Goal: Task Accomplishment & Management: Complete application form

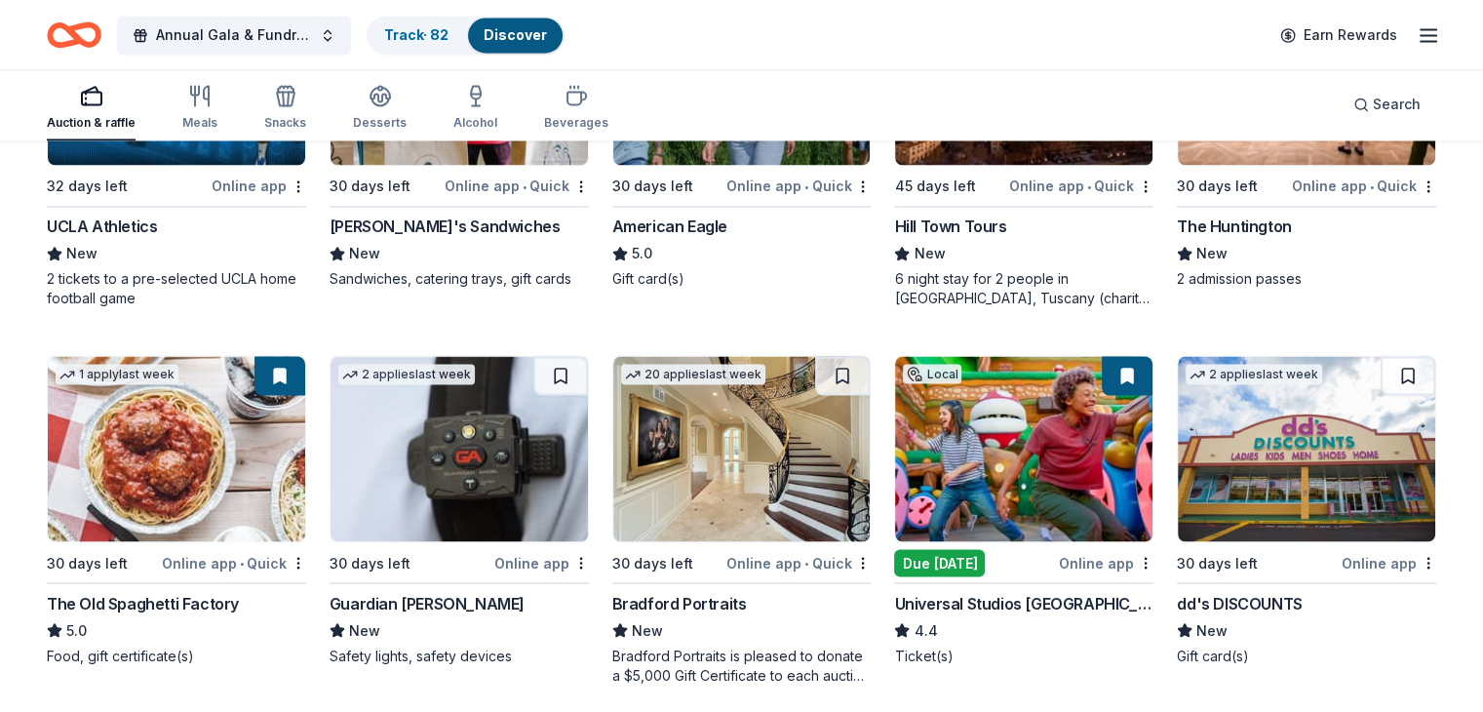
scroll to position [3376, 0]
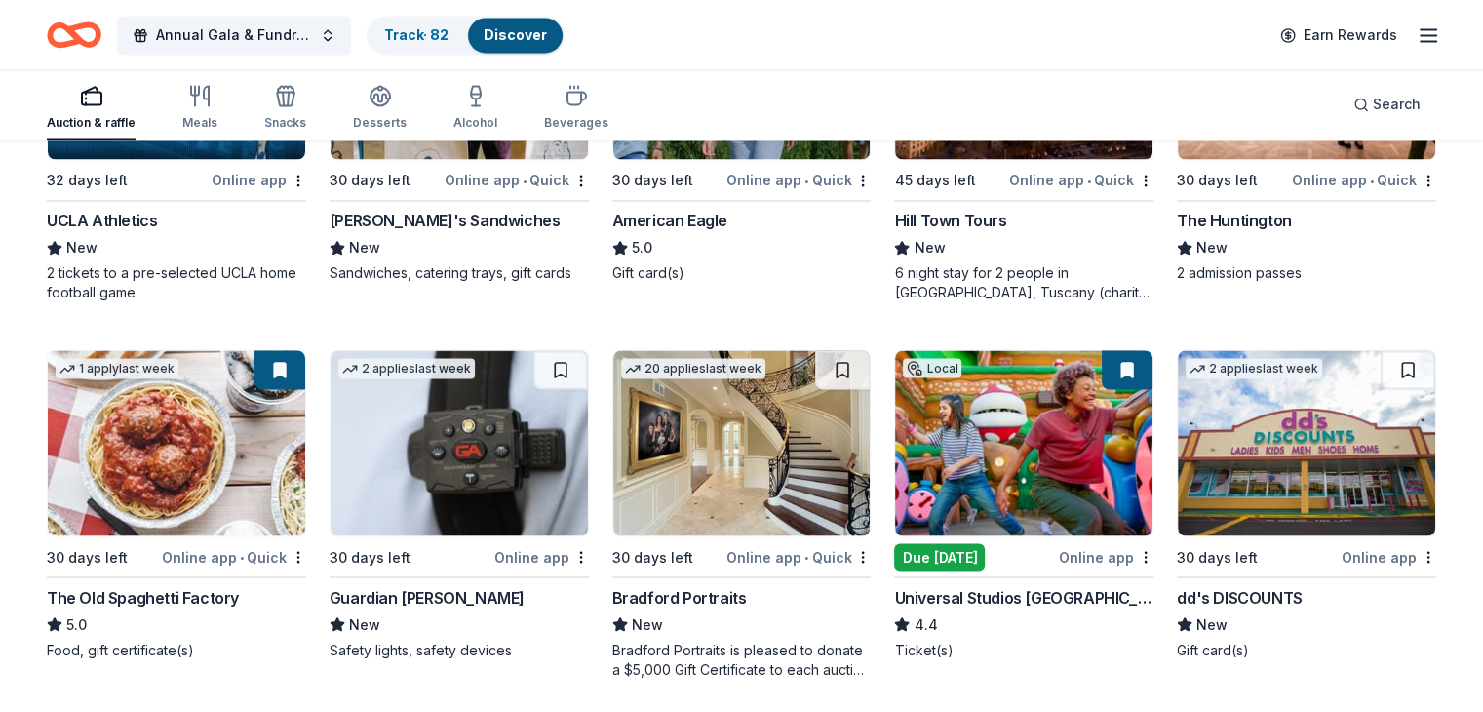
click at [967, 454] on img at bounding box center [1023, 442] width 257 height 185
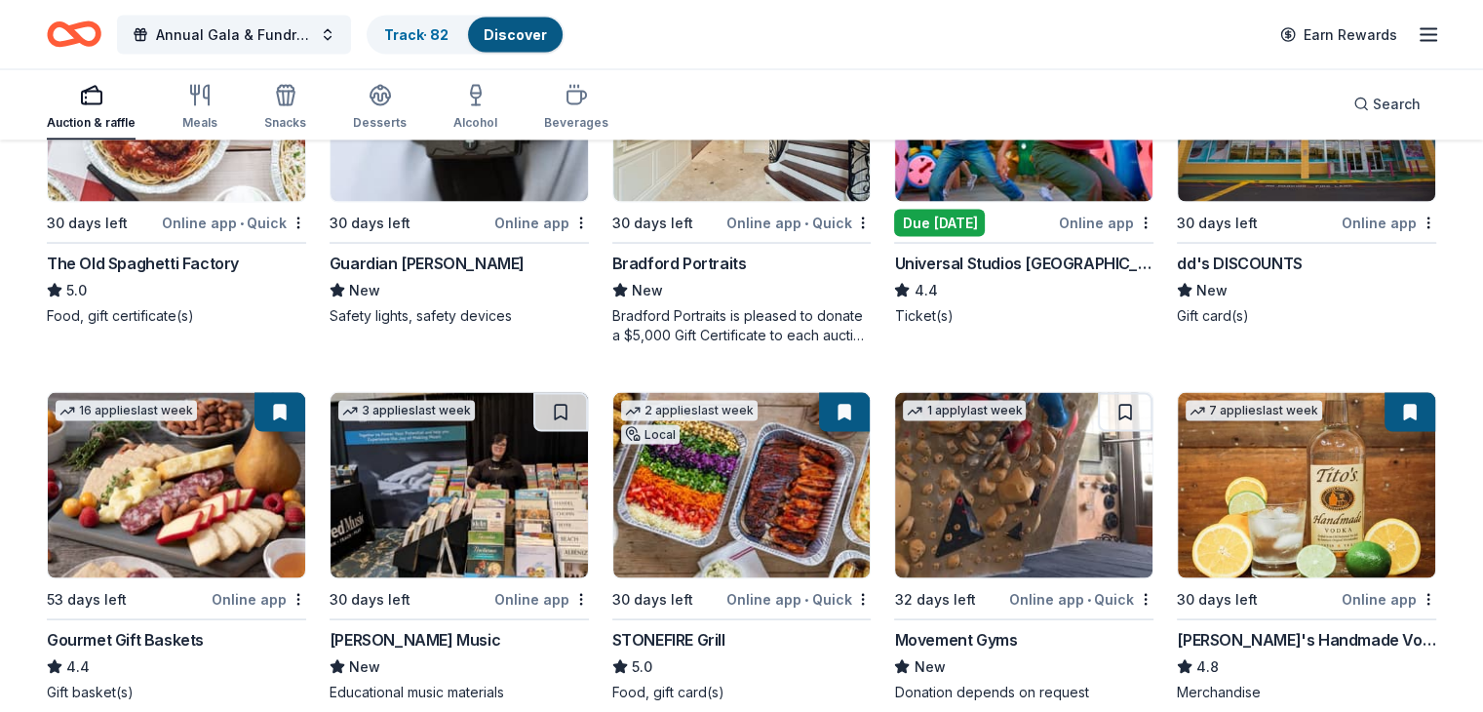
scroll to position [3718, 0]
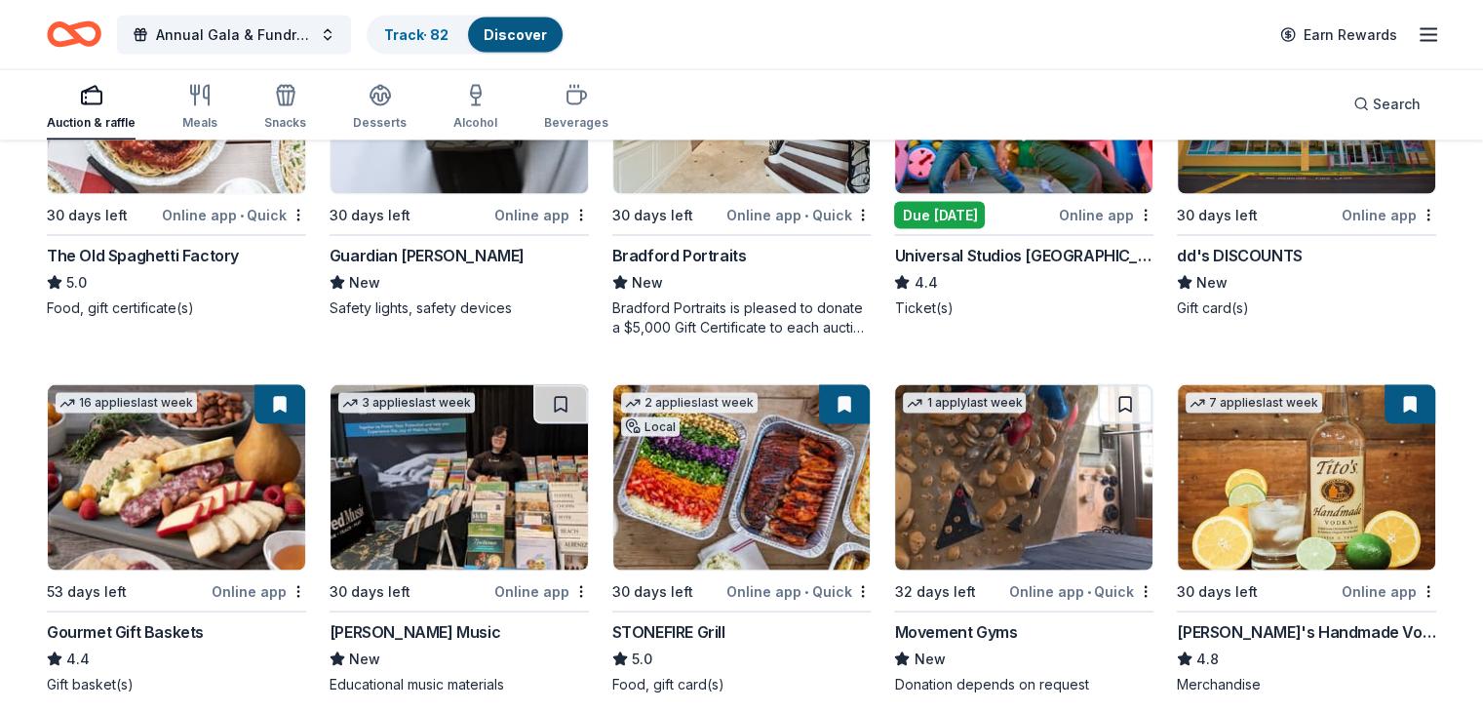
click at [1293, 490] on img at bounding box center [1305, 477] width 257 height 185
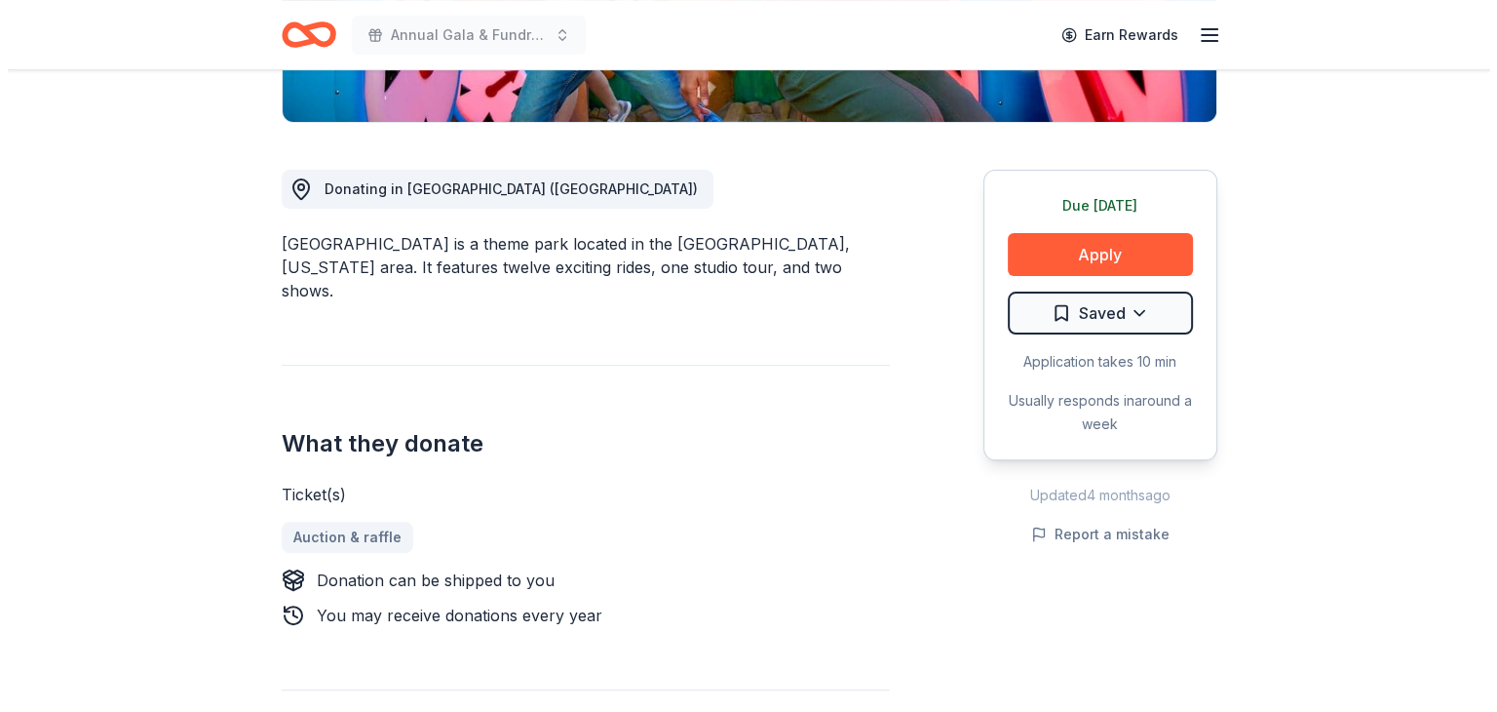
scroll to position [351, 0]
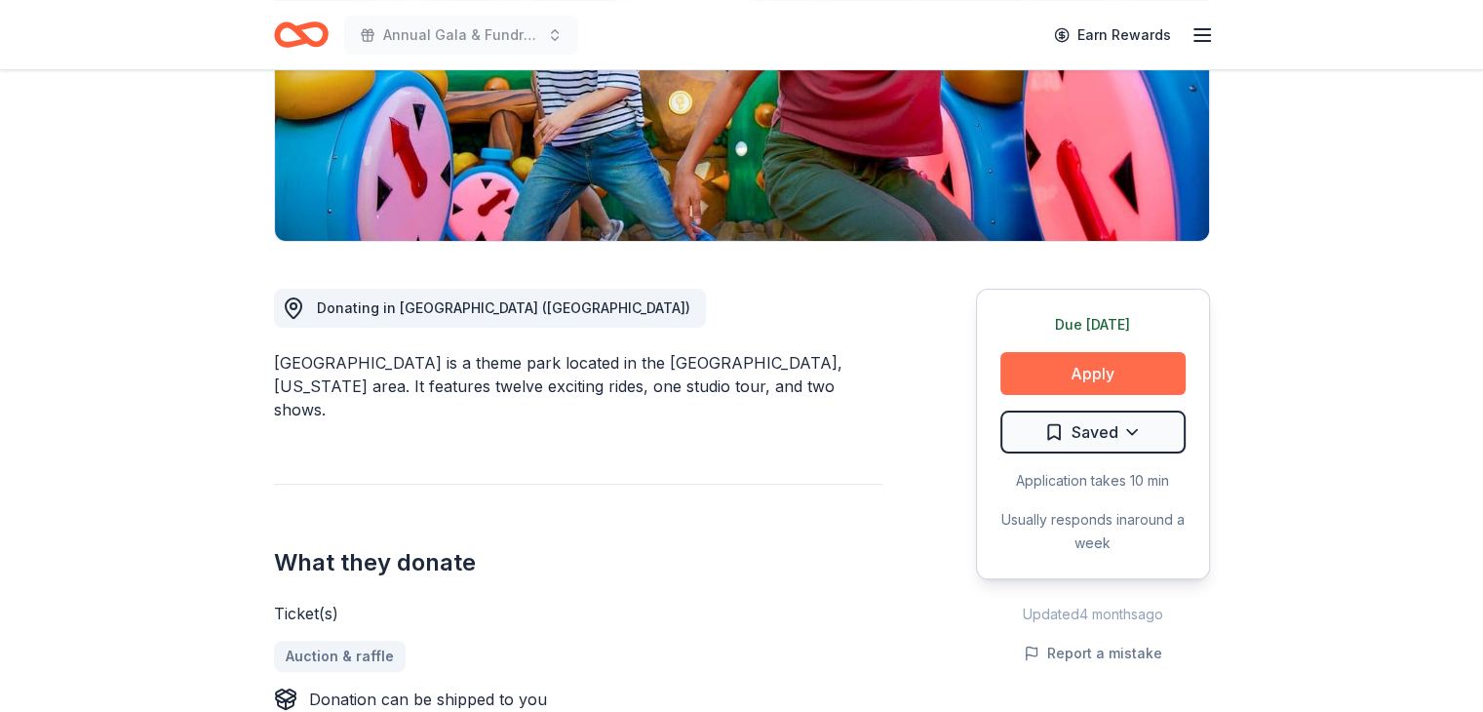
click at [1061, 358] on button "Apply" at bounding box center [1092, 373] width 185 height 43
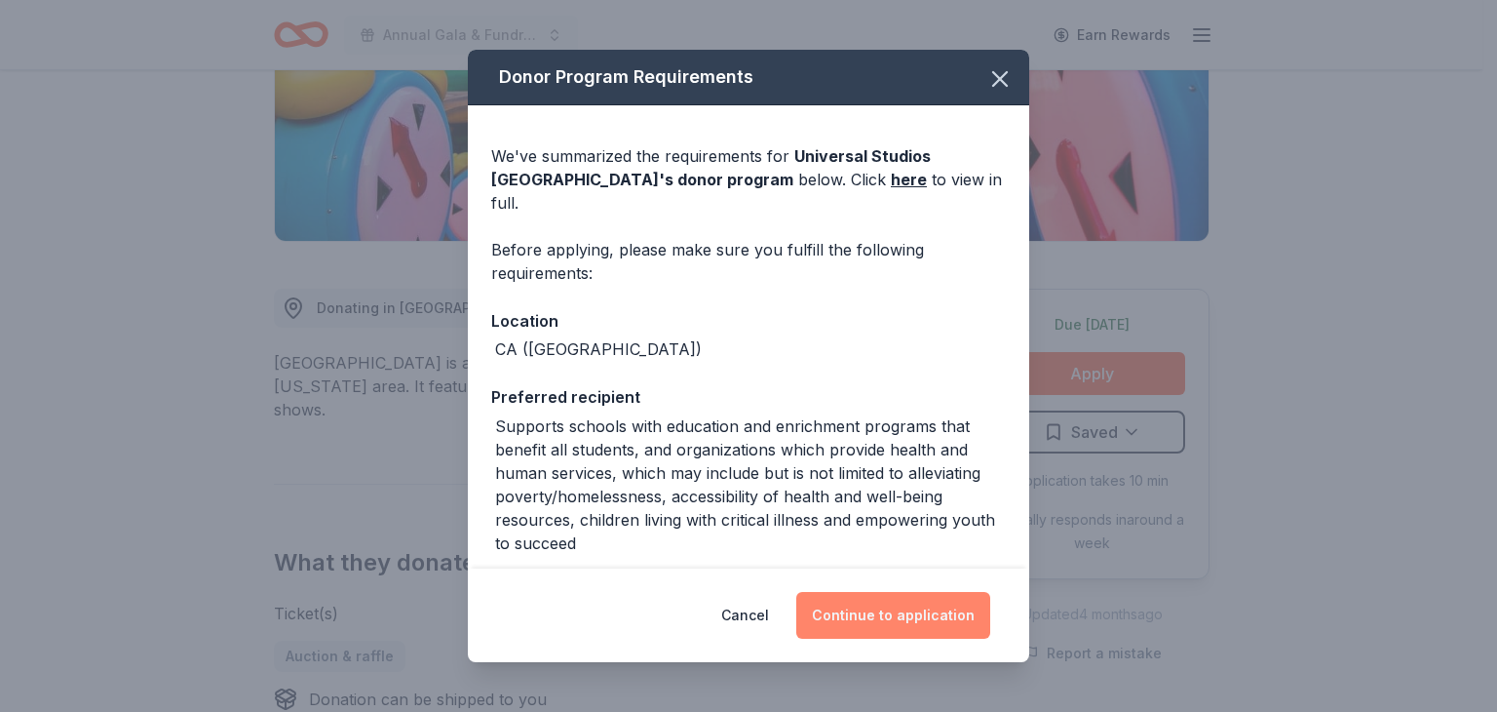
click at [931, 610] on button "Continue to application" at bounding box center [893, 615] width 194 height 47
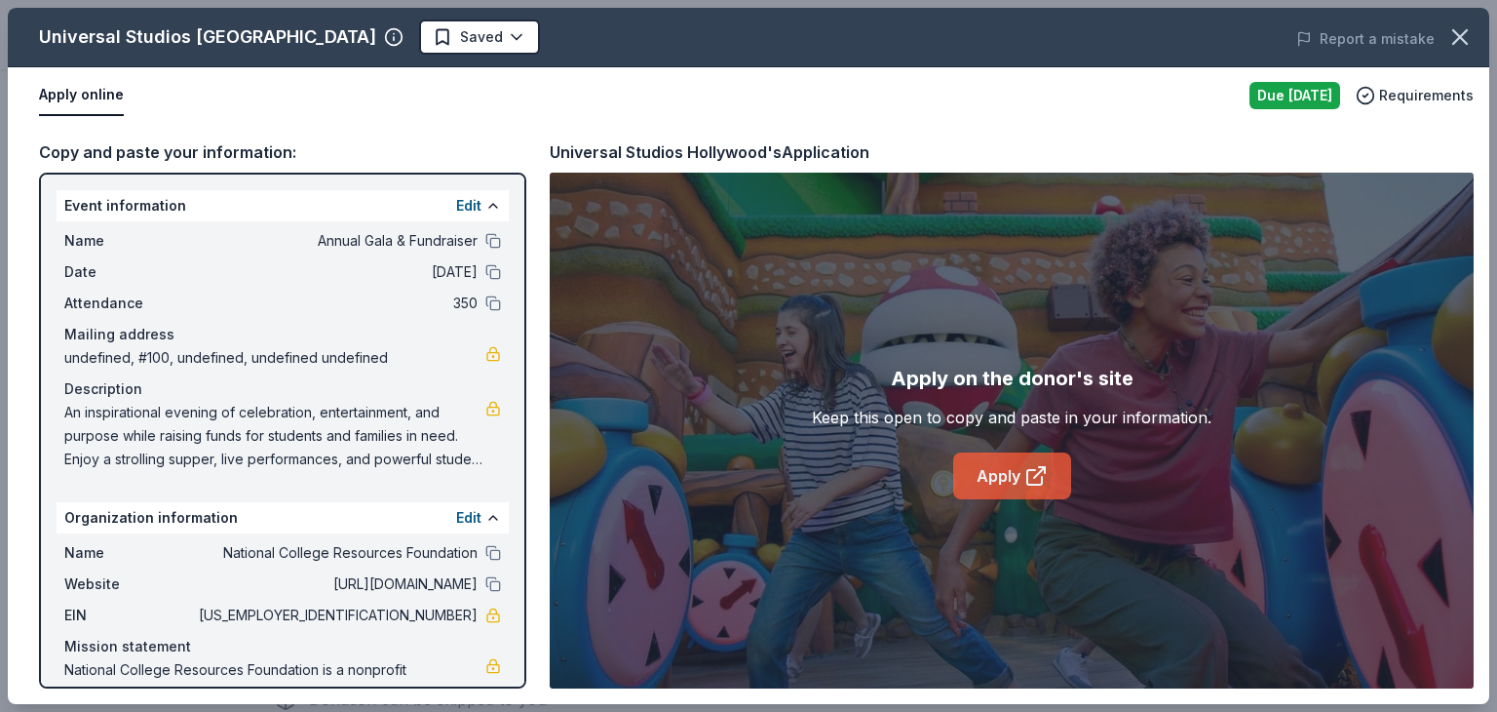
click at [998, 477] on link "Apply" at bounding box center [1012, 475] width 118 height 47
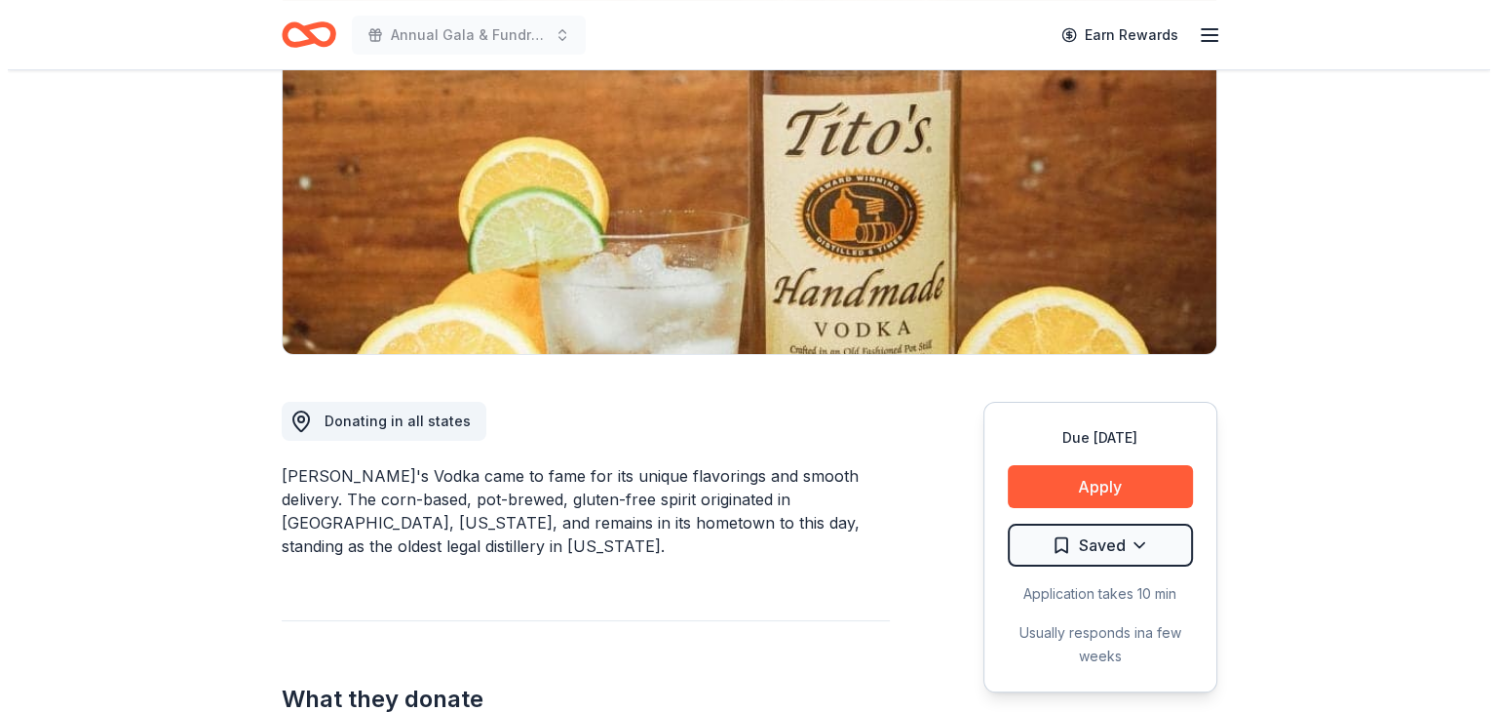
scroll to position [242, 0]
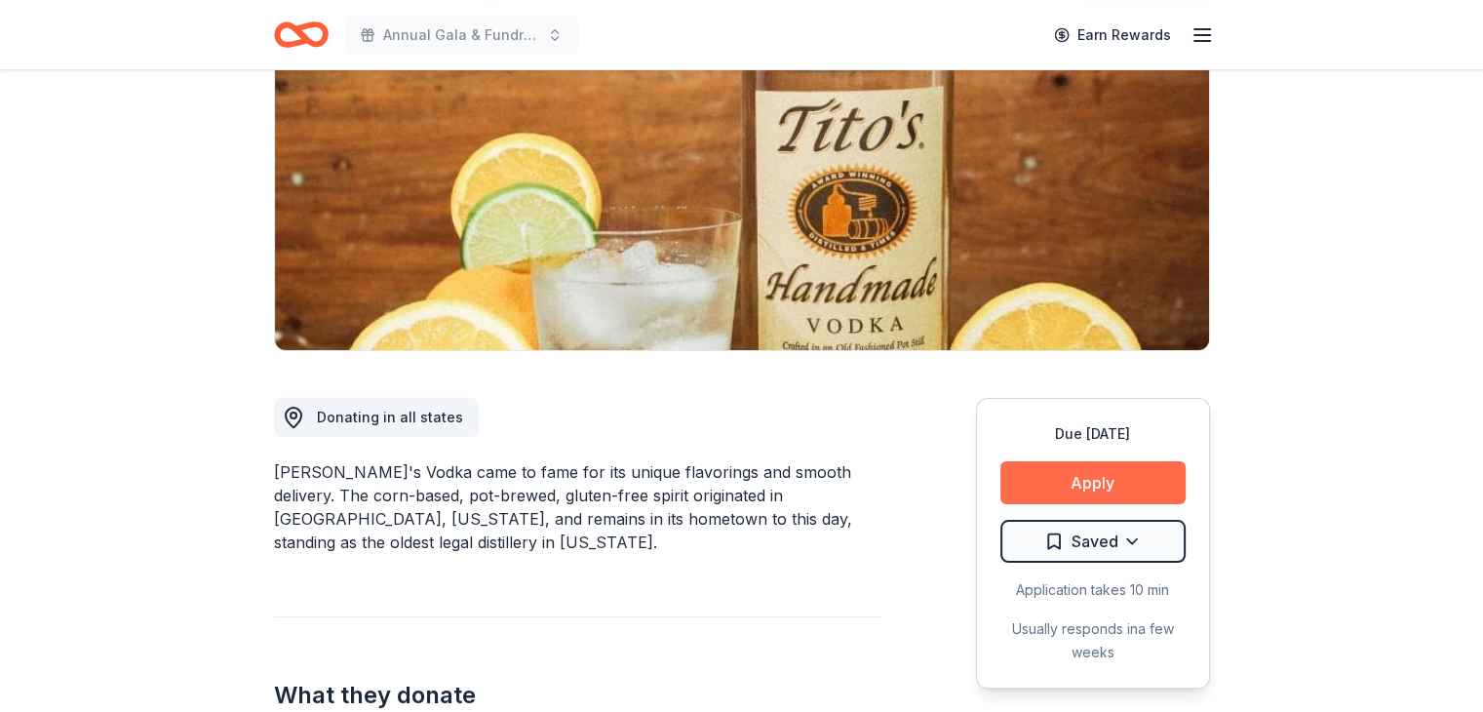
click at [1141, 482] on button "Apply" at bounding box center [1092, 482] width 185 height 43
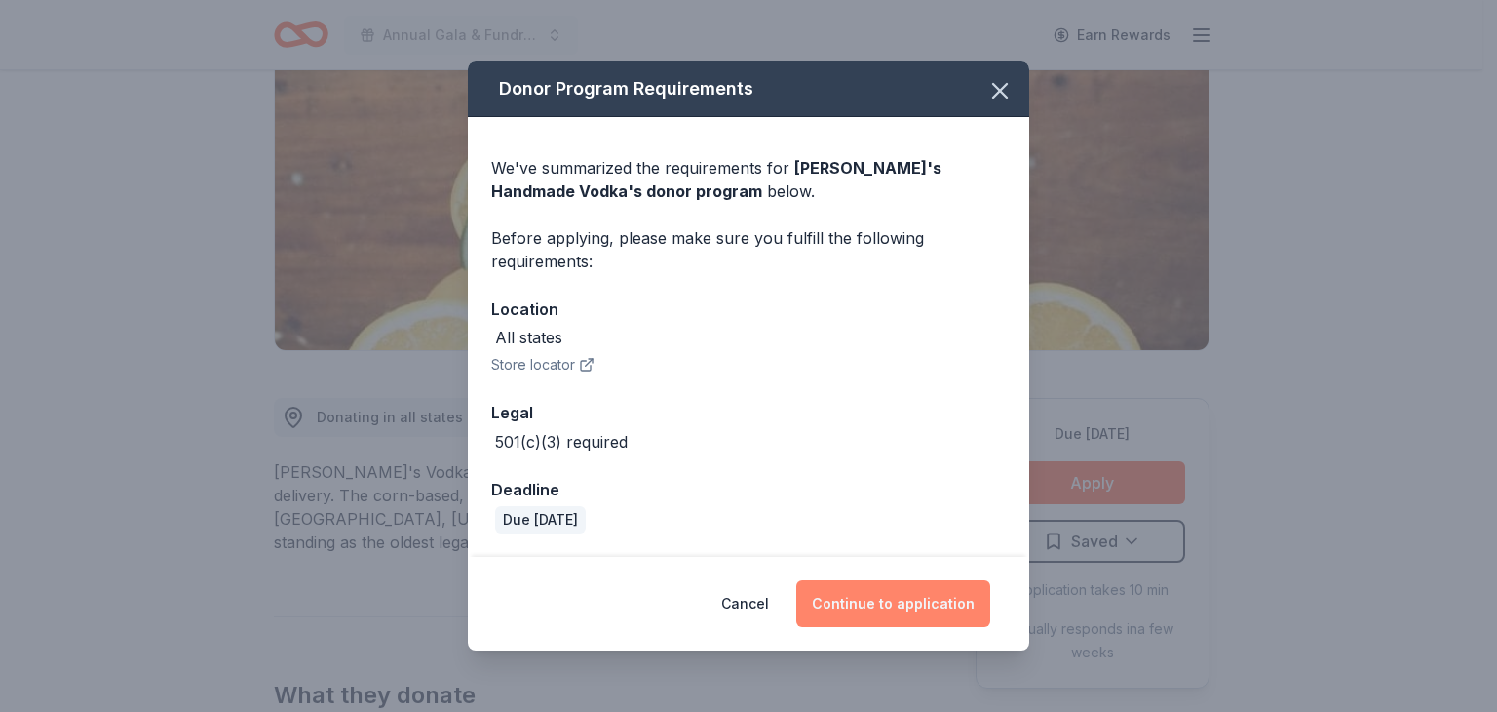
click at [906, 602] on button "Continue to application" at bounding box center [893, 603] width 194 height 47
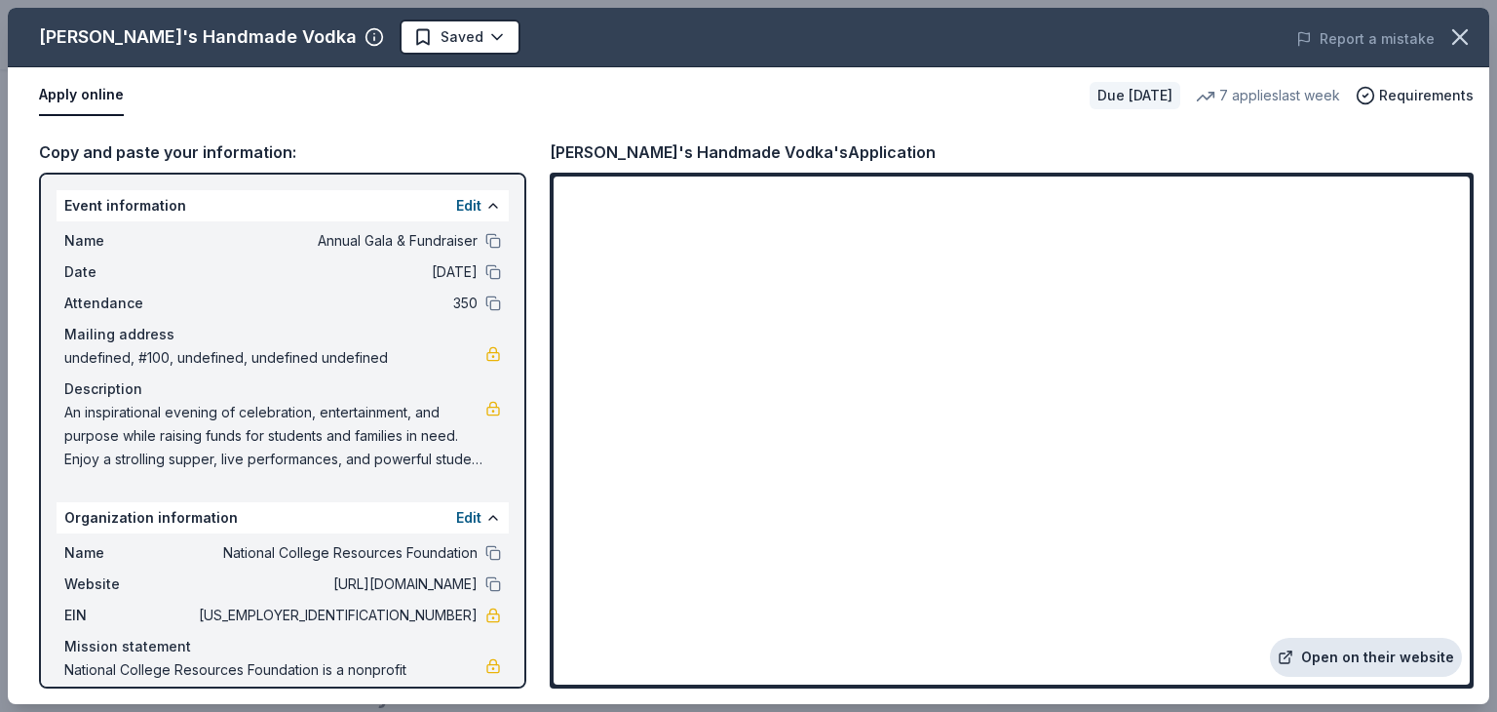
click at [1372, 655] on link "Open on their website" at bounding box center [1366, 656] width 192 height 39
